Goal: Task Accomplishment & Management: Use online tool/utility

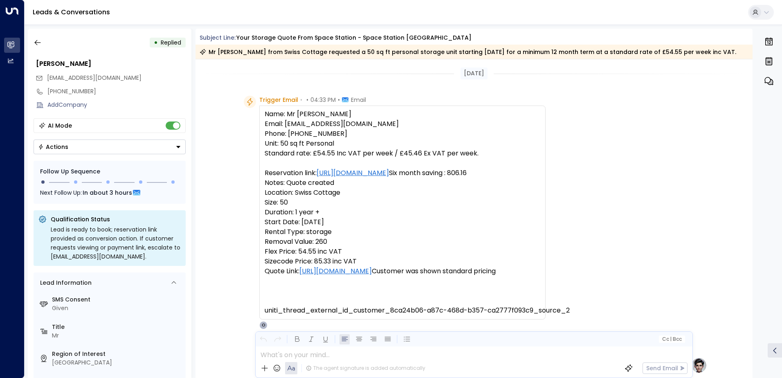
scroll to position [82, 0]
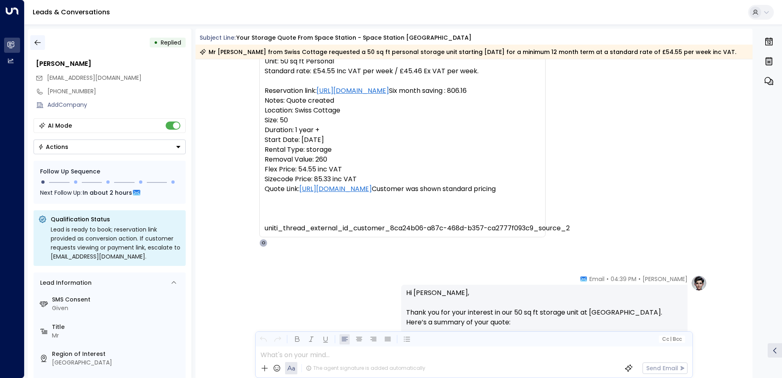
click at [37, 40] on icon "button" at bounding box center [38, 42] width 8 height 8
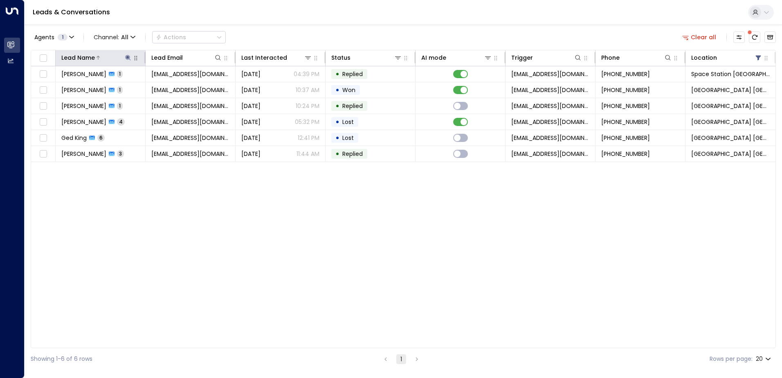
click at [128, 56] on icon at bounding box center [127, 57] width 5 height 5
click at [179, 88] on icon "button" at bounding box center [179, 87] width 5 height 5
click at [135, 84] on input "text" at bounding box center [128, 87] width 113 height 15
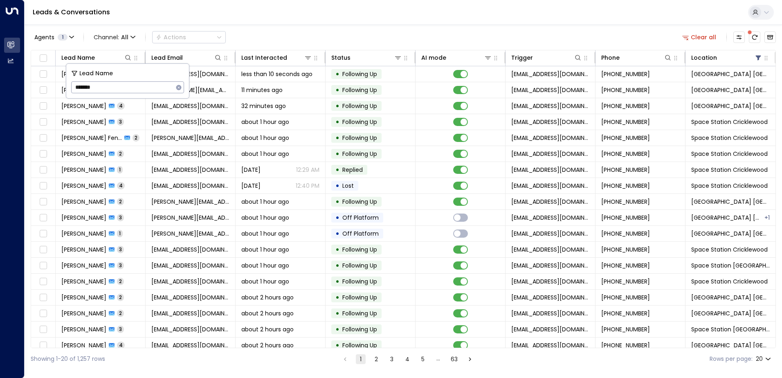
type input "********"
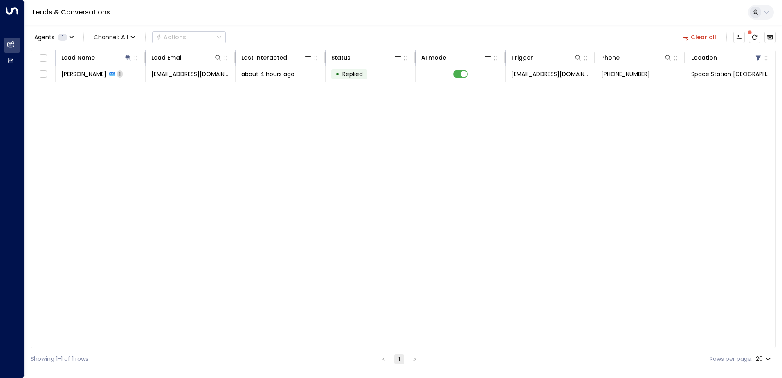
click at [262, 41] on div "Agents 1 Channel: All Actions Clear all" at bounding box center [403, 37] width 745 height 17
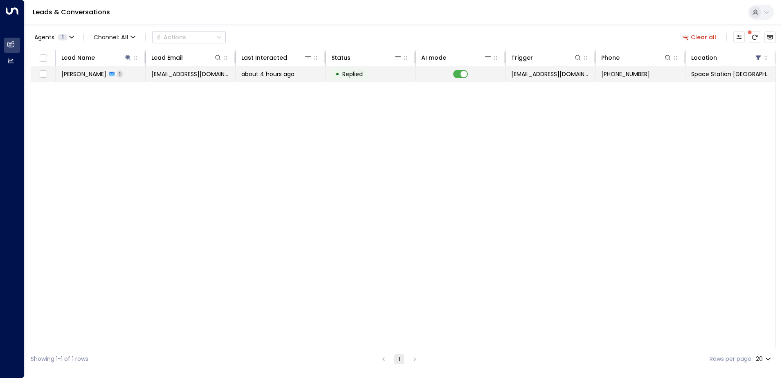
click at [203, 78] on td "[EMAIL_ADDRESS][DOMAIN_NAME]" at bounding box center [191, 74] width 90 height 16
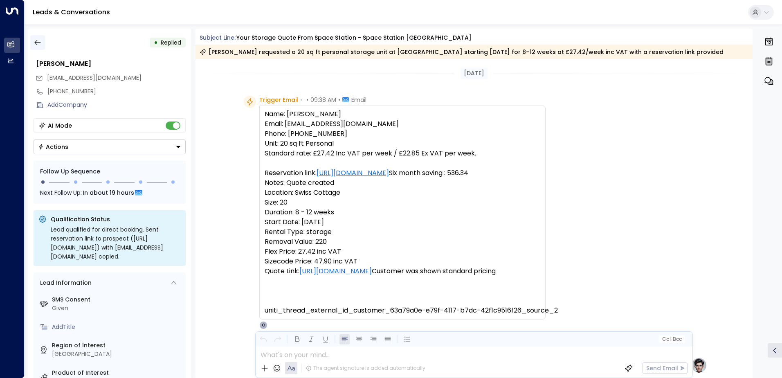
click at [39, 40] on icon "button" at bounding box center [38, 42] width 8 height 8
